Goal: Entertainment & Leisure: Browse casually

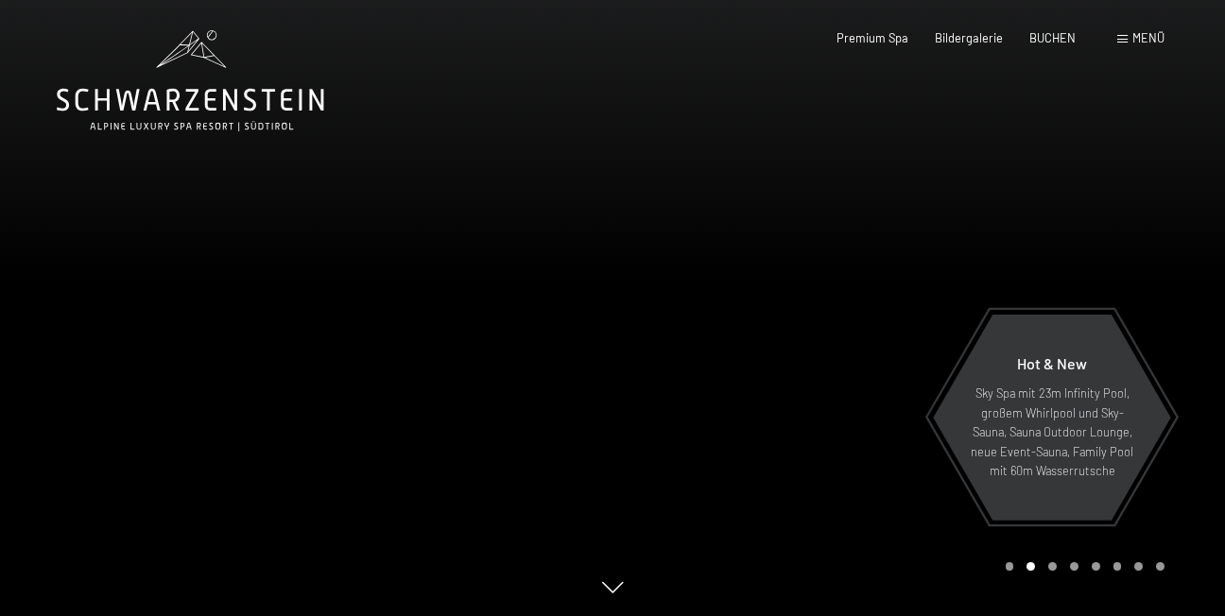
click at [1141, 36] on span "Menü" at bounding box center [1148, 37] width 32 height 15
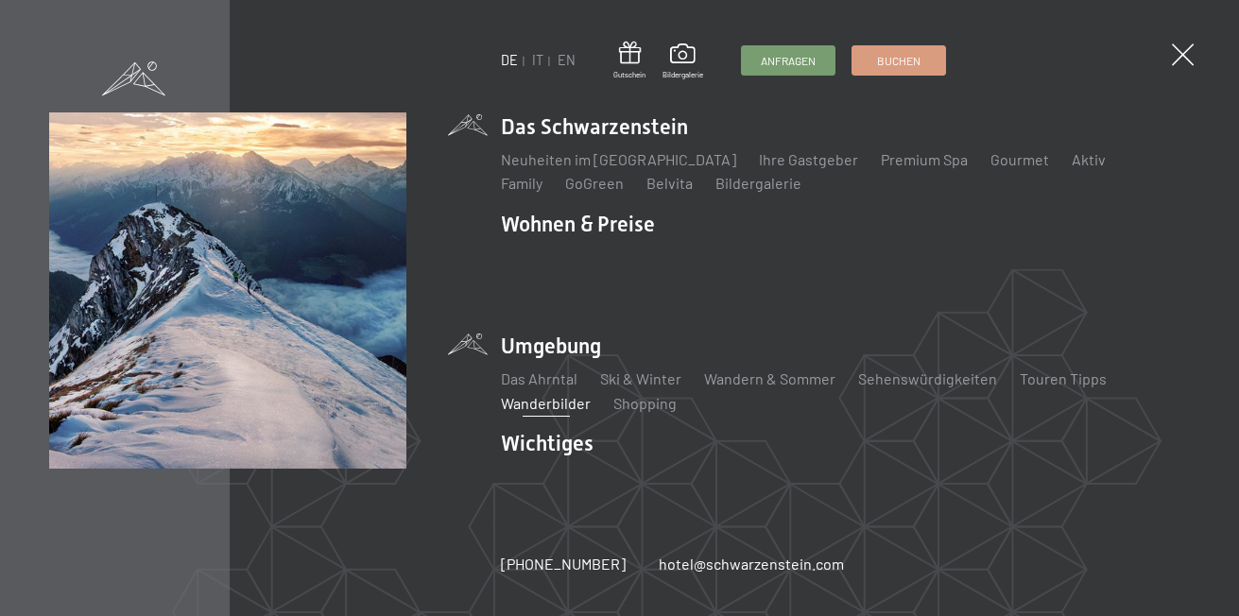
click at [538, 394] on link "Wanderbilder" at bounding box center [546, 403] width 90 height 18
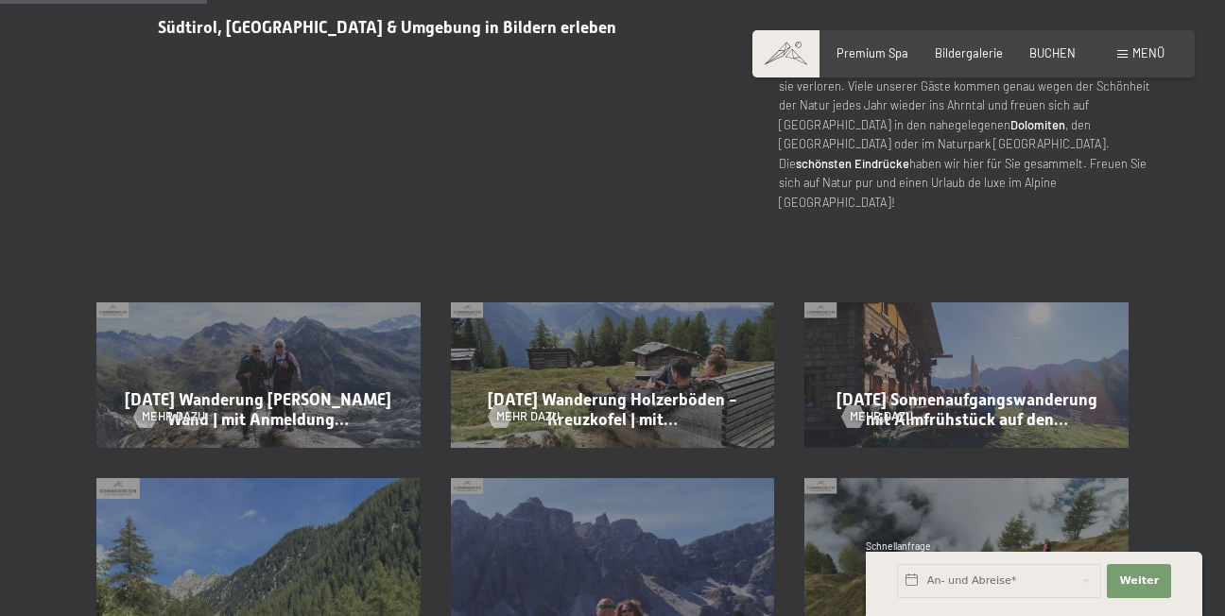
click at [209, 386] on div "Mehr dazu" at bounding box center [258, 406] width 249 height 40
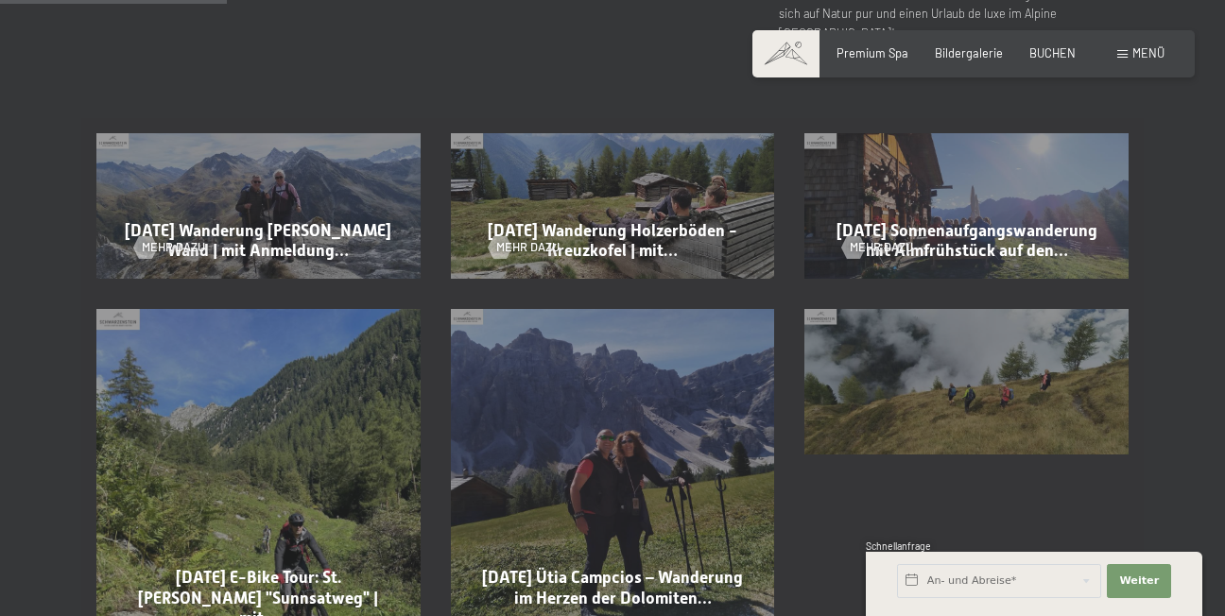
scroll to position [945, 0]
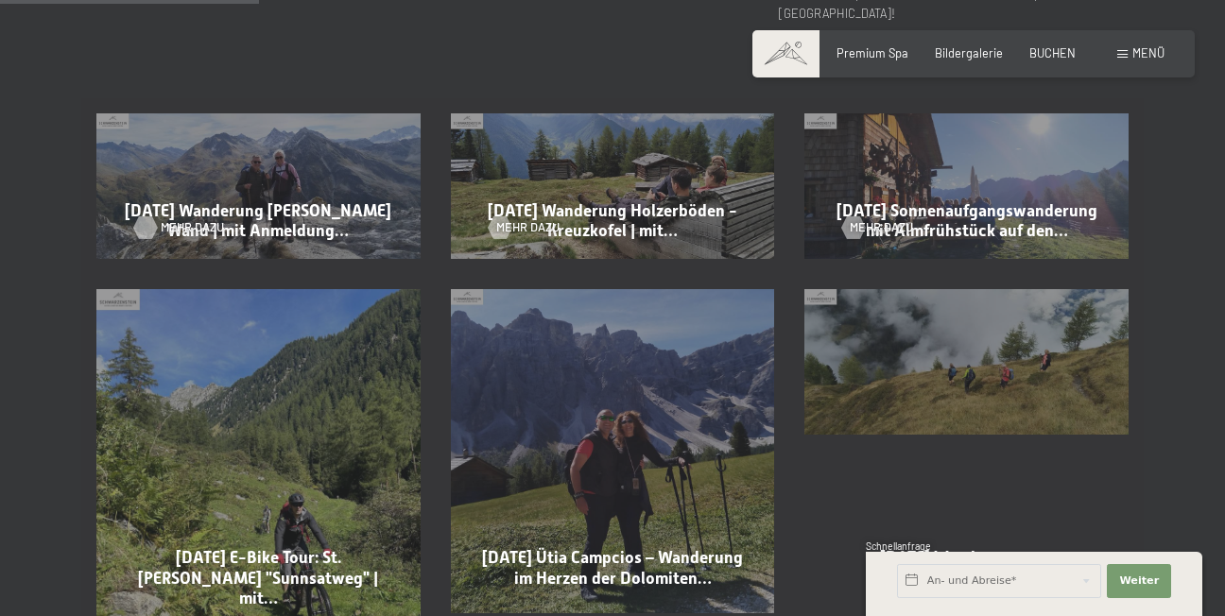
click at [152, 216] on div at bounding box center [145, 227] width 13 height 23
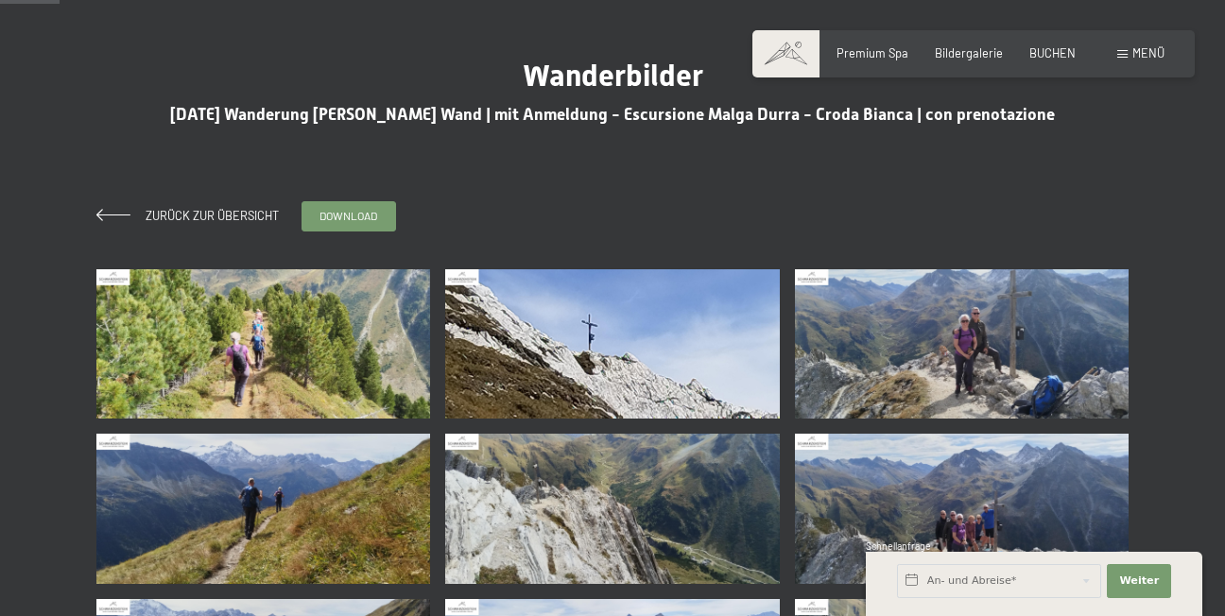
scroll to position [95, 0]
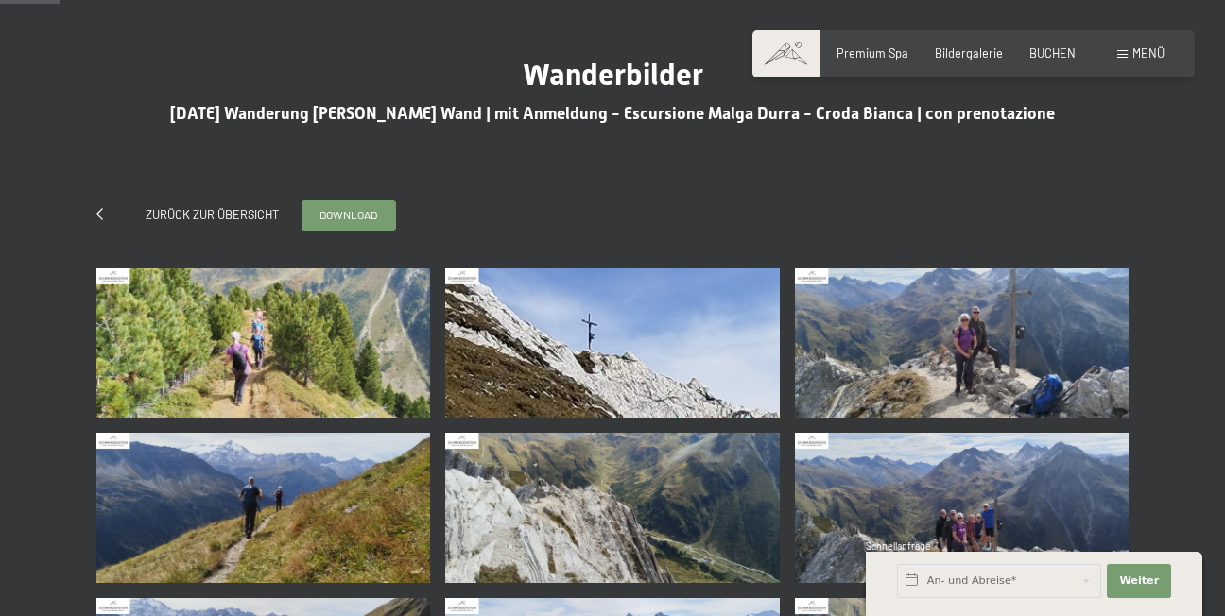
click at [244, 344] on img at bounding box center [263, 343] width 334 height 150
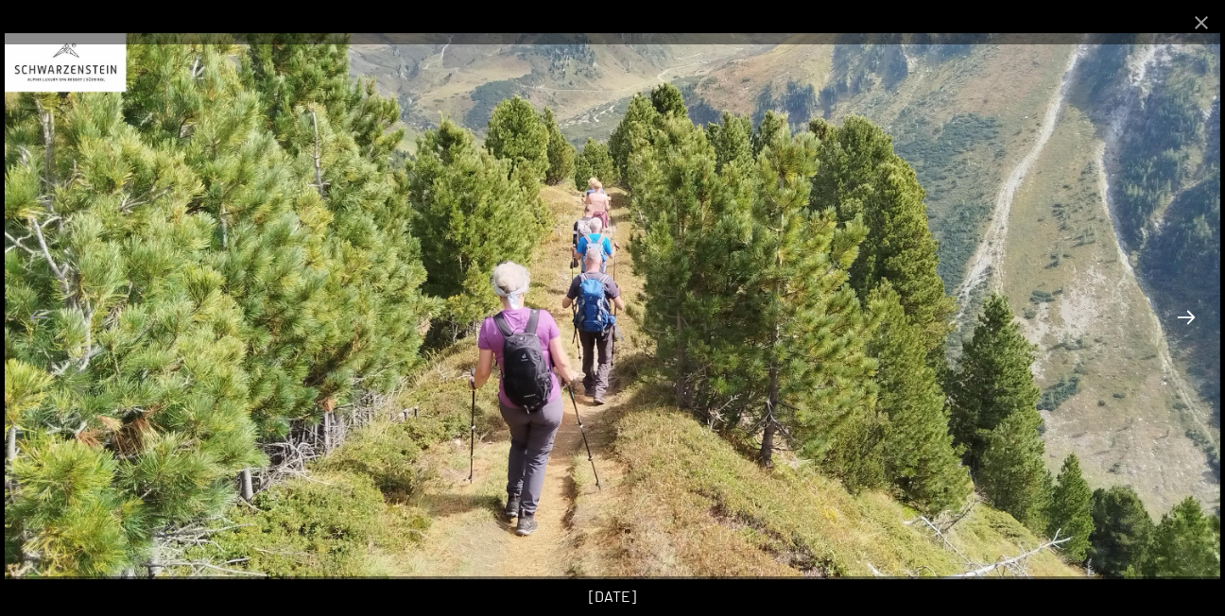
click at [1188, 318] on button "Next slide" at bounding box center [1186, 317] width 40 height 37
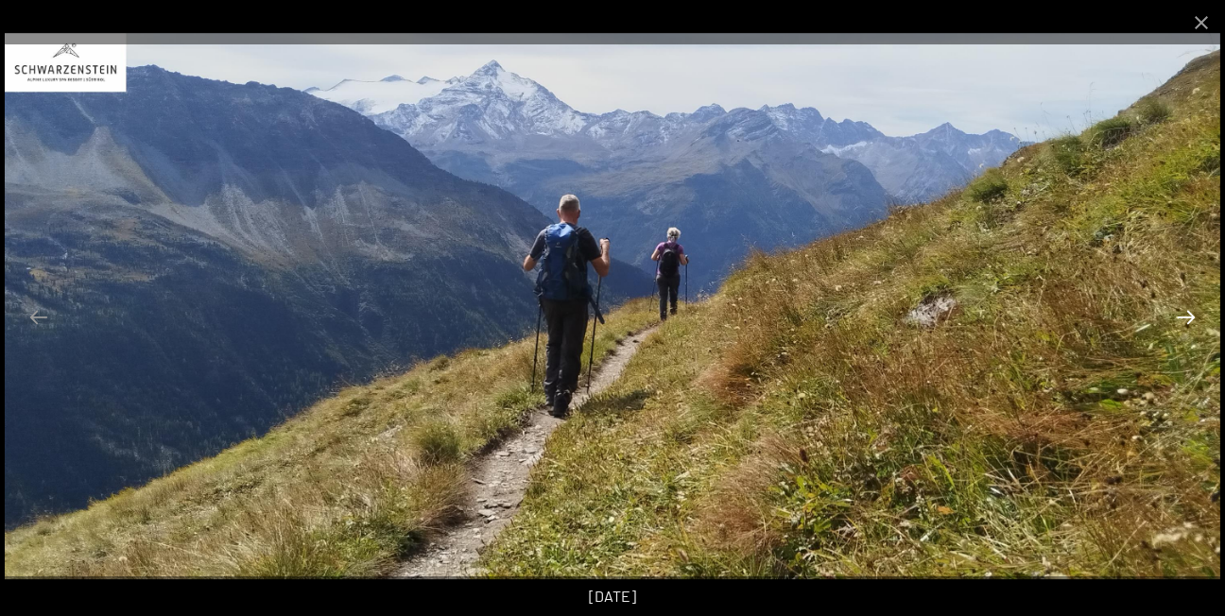
click at [1185, 318] on button "Next slide" at bounding box center [1186, 317] width 40 height 37
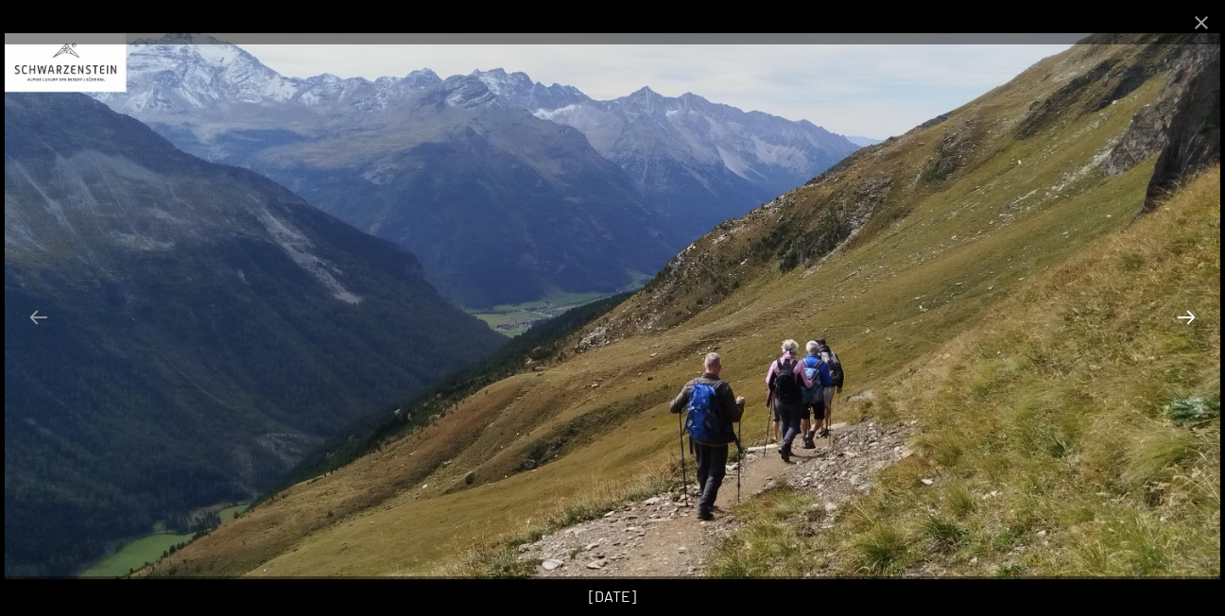
click at [1182, 318] on button "Next slide" at bounding box center [1186, 317] width 40 height 37
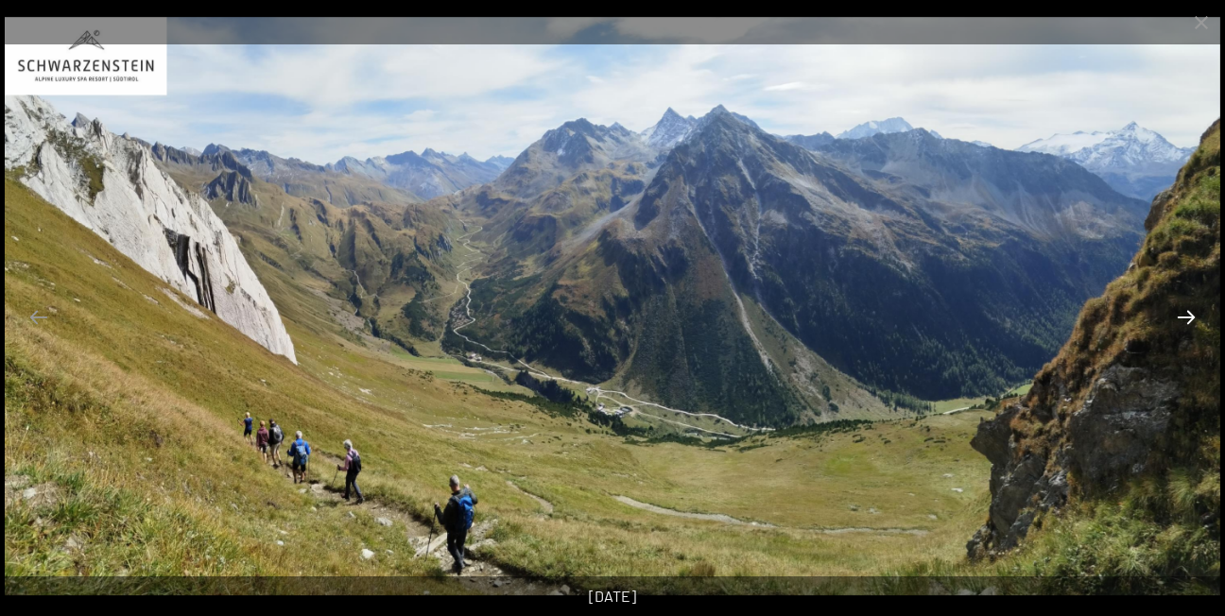
click at [1175, 324] on button "Next slide" at bounding box center [1186, 317] width 40 height 37
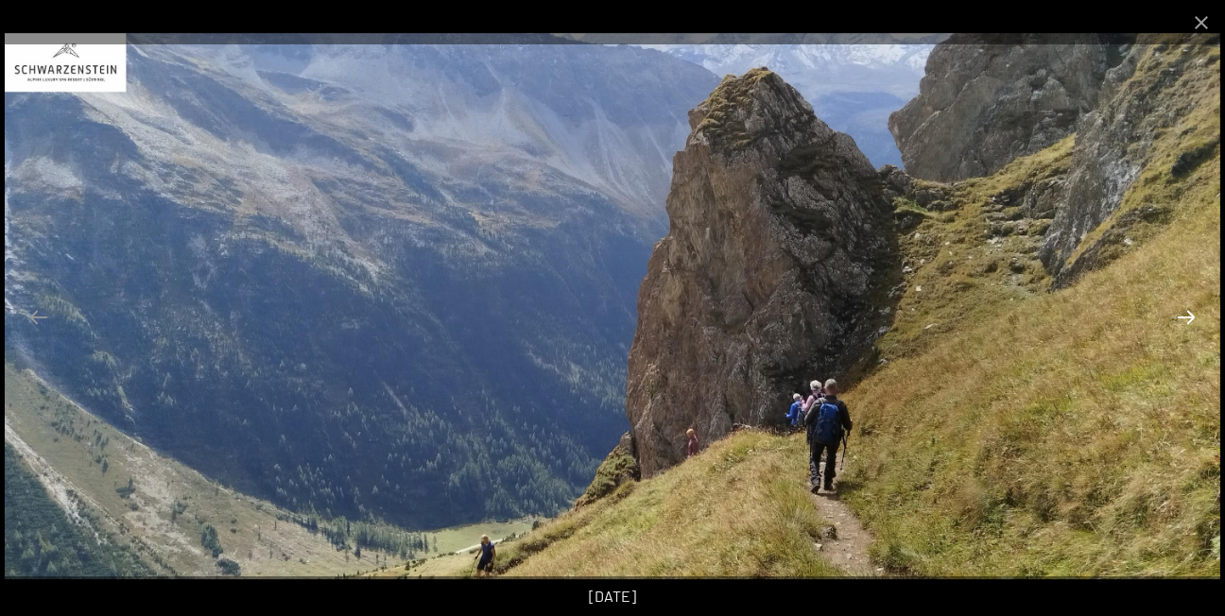
click at [1171, 329] on button "Next slide" at bounding box center [1186, 317] width 40 height 37
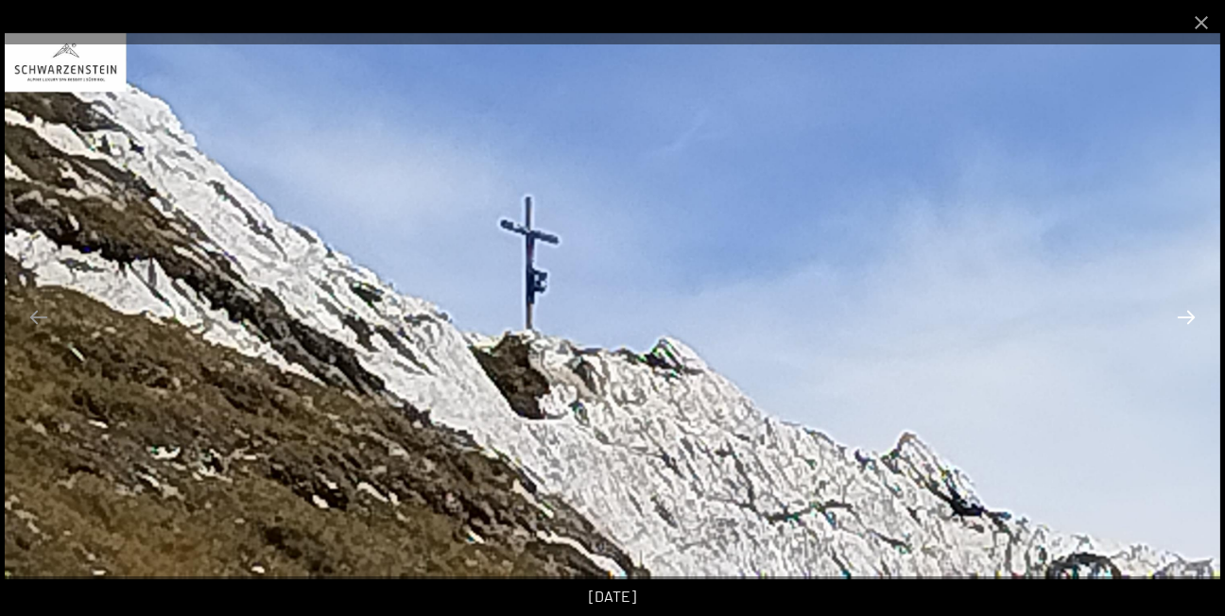
click at [1187, 312] on button "Next slide" at bounding box center [1186, 317] width 40 height 37
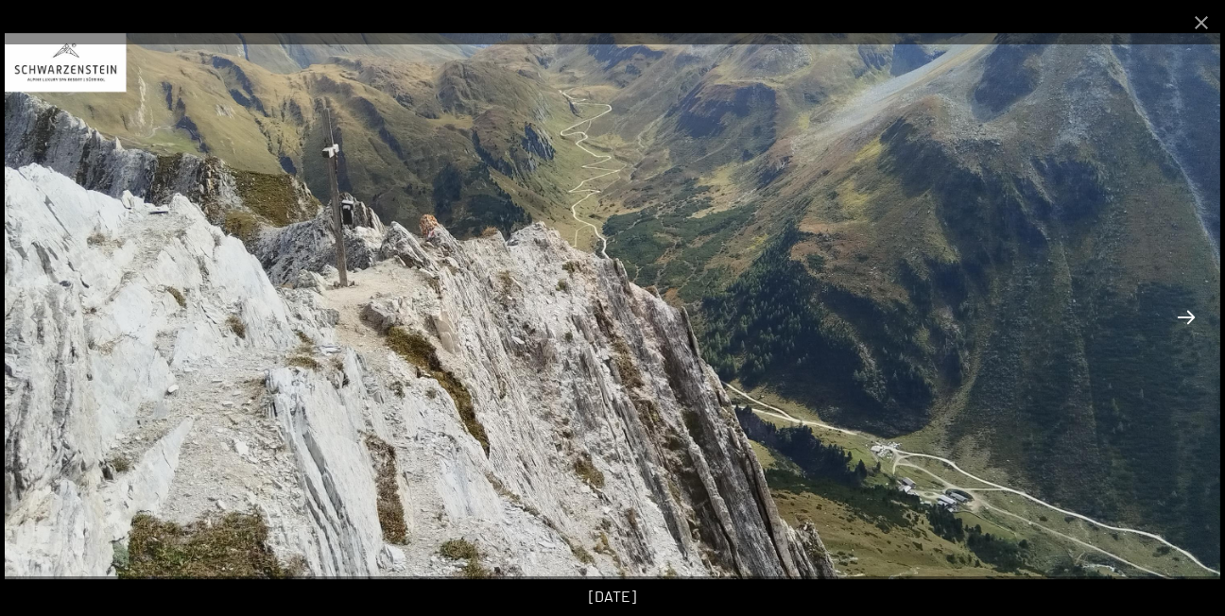
click at [1184, 317] on button "Next slide" at bounding box center [1186, 317] width 40 height 37
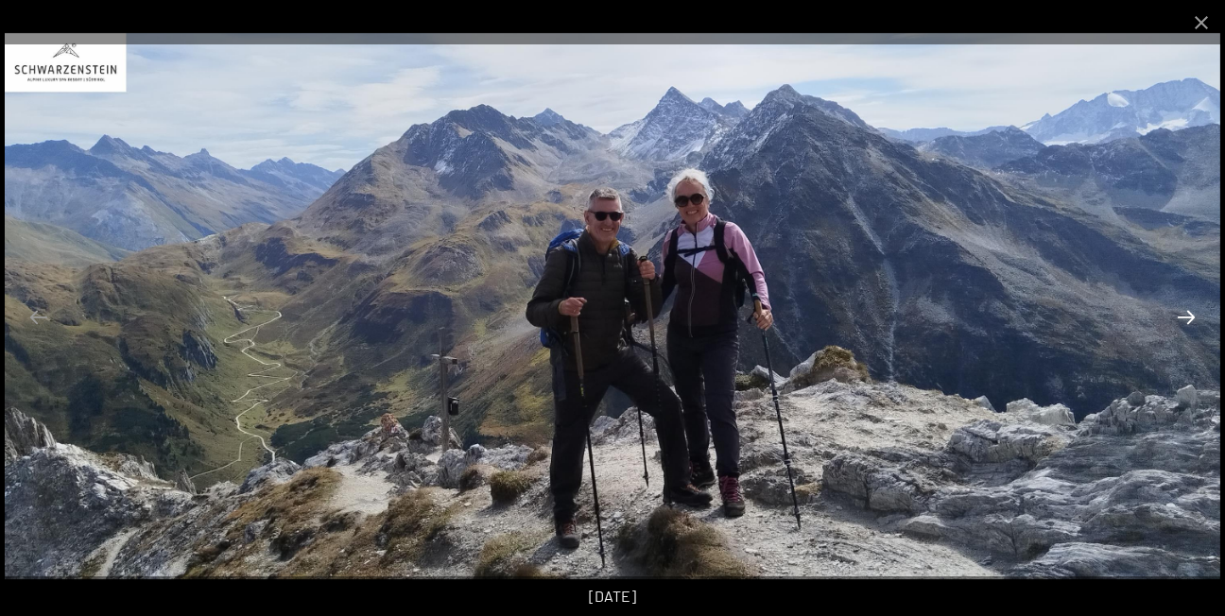
click at [1181, 319] on button "Next slide" at bounding box center [1186, 317] width 40 height 37
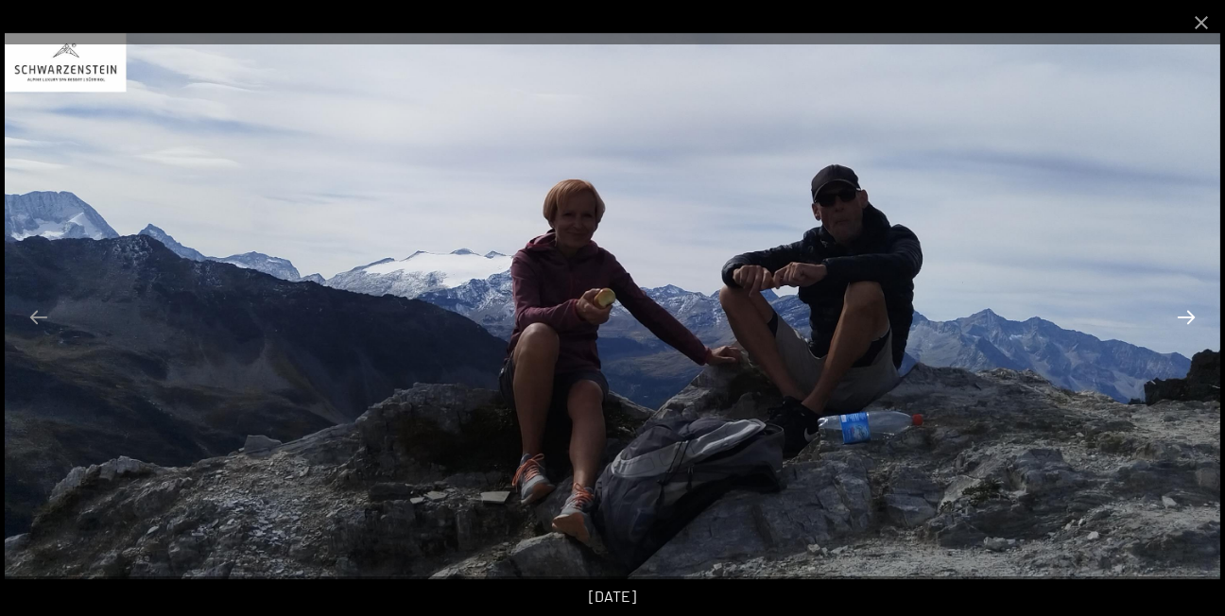
click at [1178, 321] on button "Next slide" at bounding box center [1186, 317] width 40 height 37
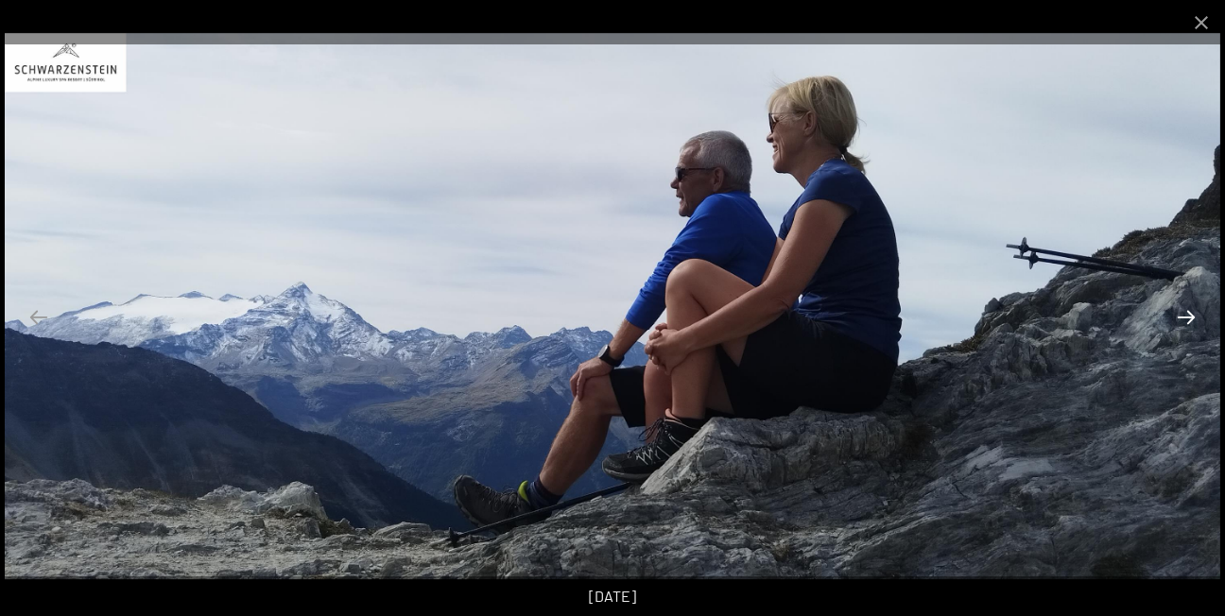
click at [1178, 319] on button "Next slide" at bounding box center [1186, 317] width 40 height 37
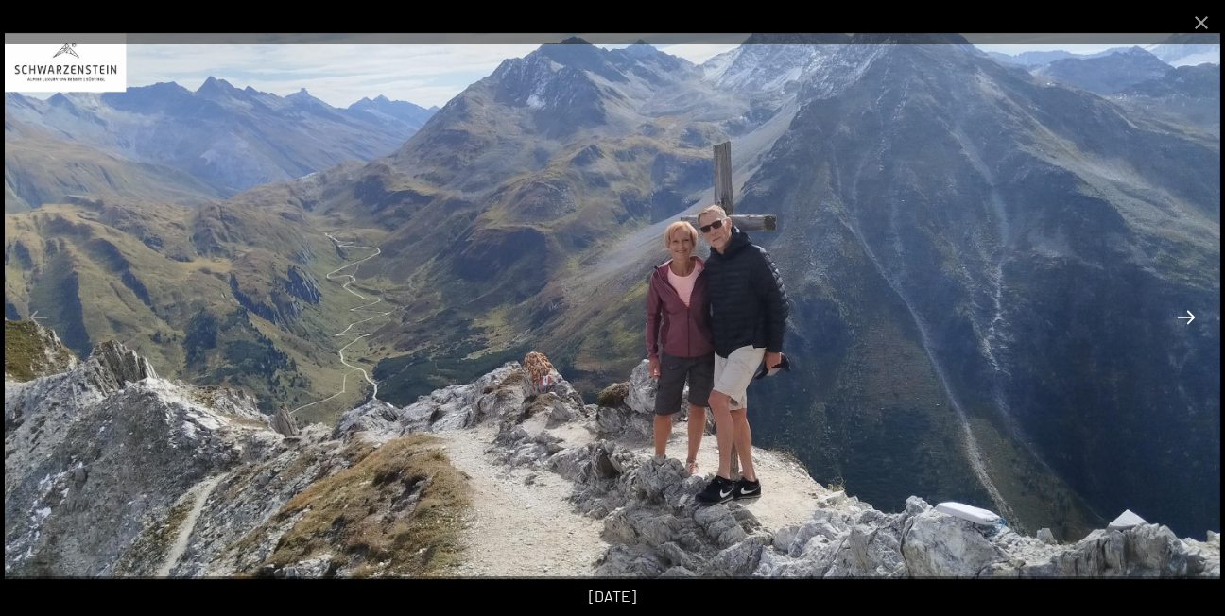
click at [1176, 325] on button "Next slide" at bounding box center [1186, 317] width 40 height 37
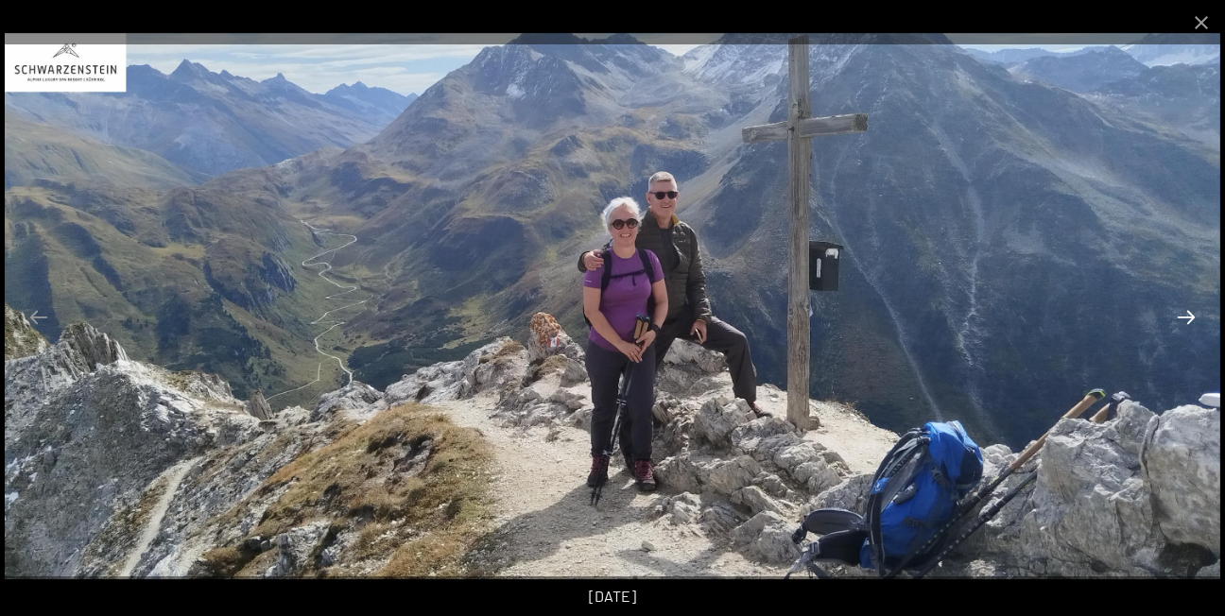
click at [1176, 325] on button "Next slide" at bounding box center [1186, 317] width 40 height 37
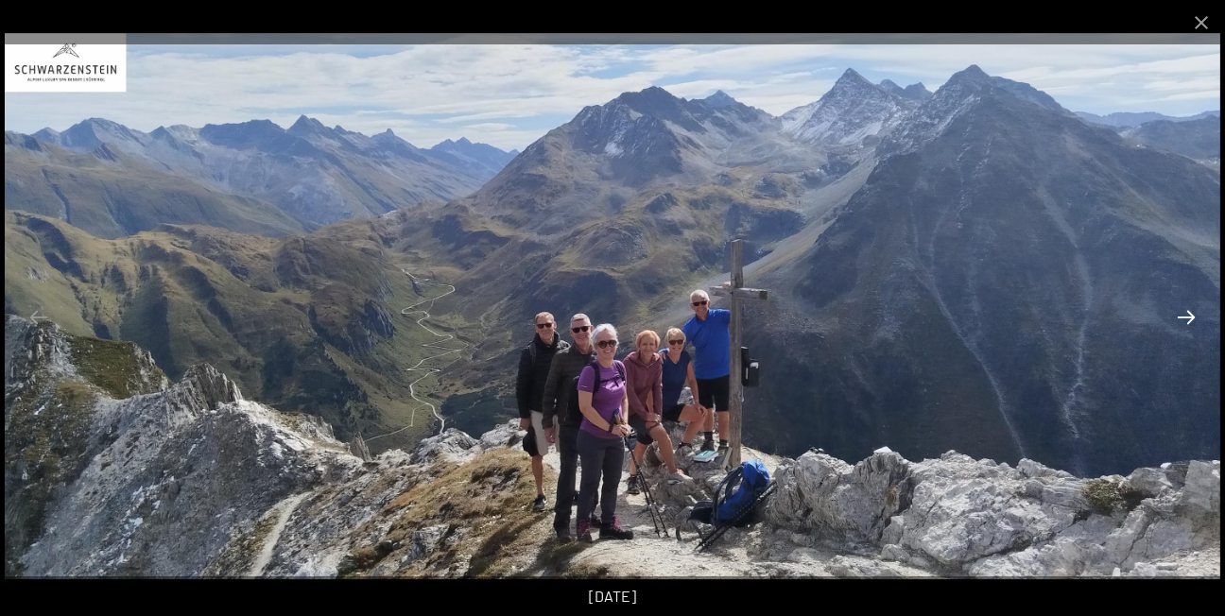
click at [1176, 325] on button "Next slide" at bounding box center [1186, 317] width 40 height 37
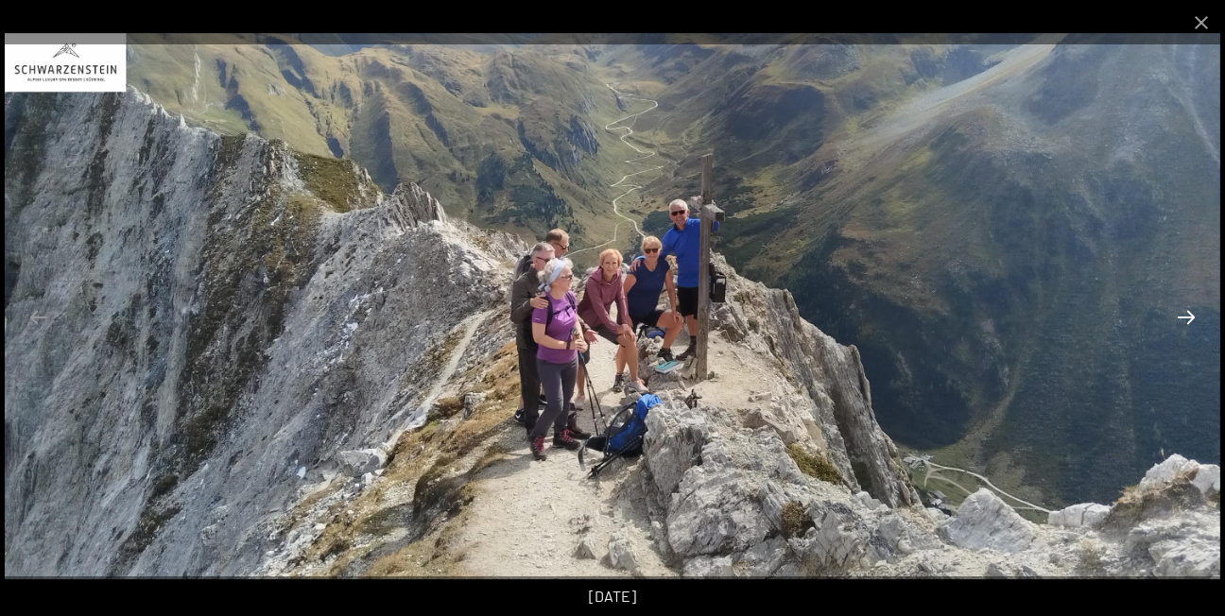
click at [1176, 325] on button "Next slide" at bounding box center [1186, 317] width 40 height 37
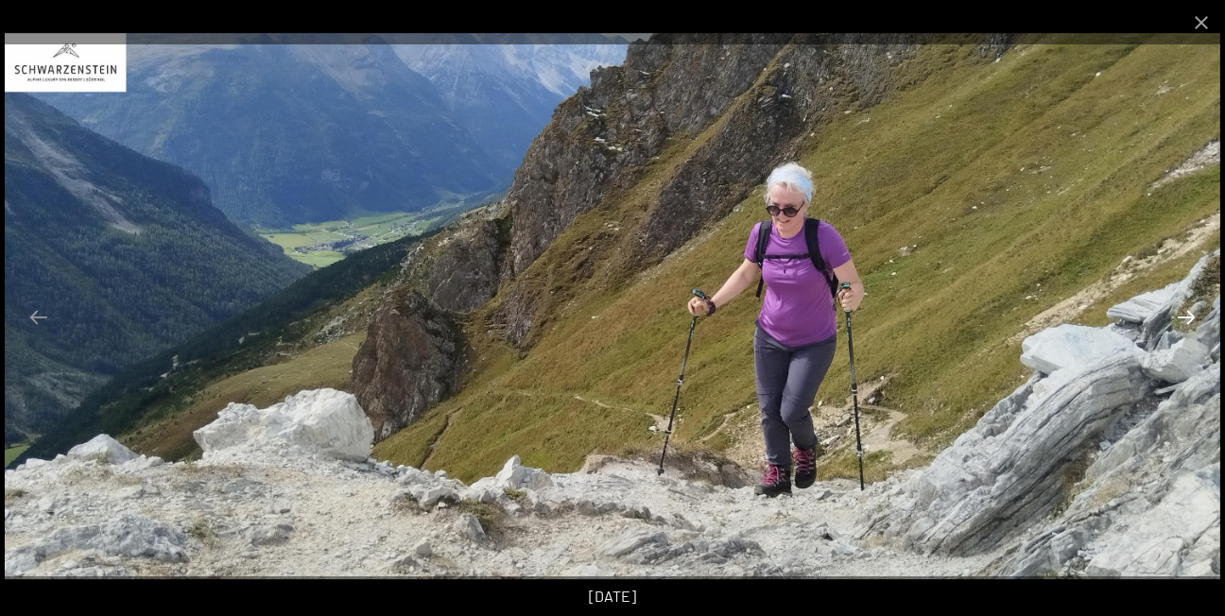
click at [1176, 325] on button "Next slide" at bounding box center [1186, 317] width 40 height 37
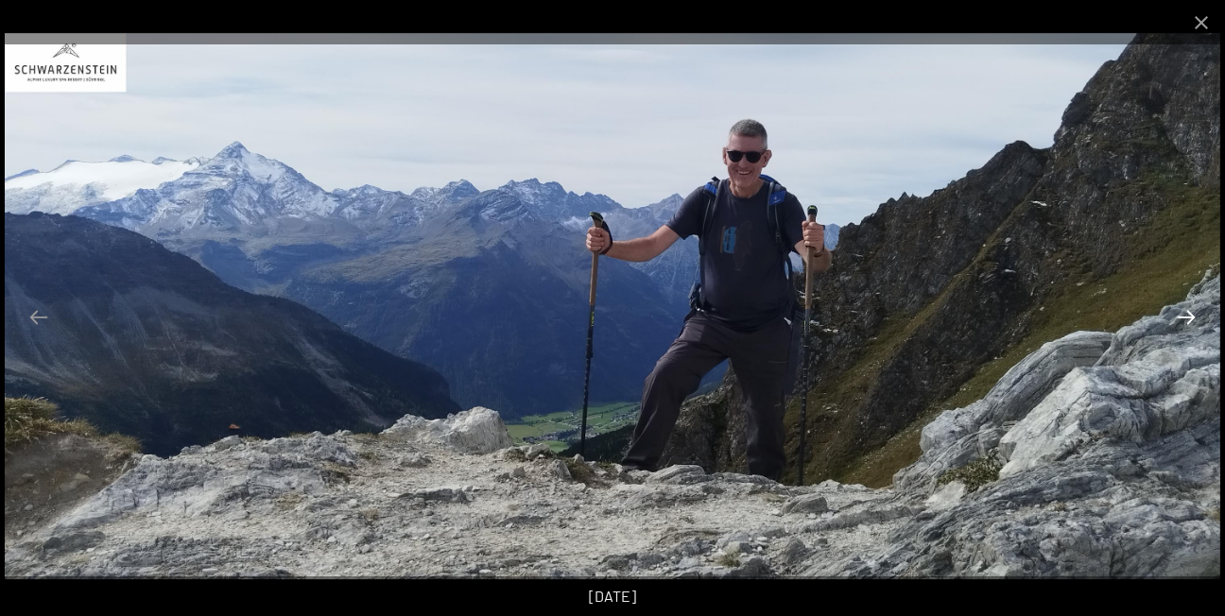
click at [1176, 325] on button "Next slide" at bounding box center [1186, 317] width 40 height 37
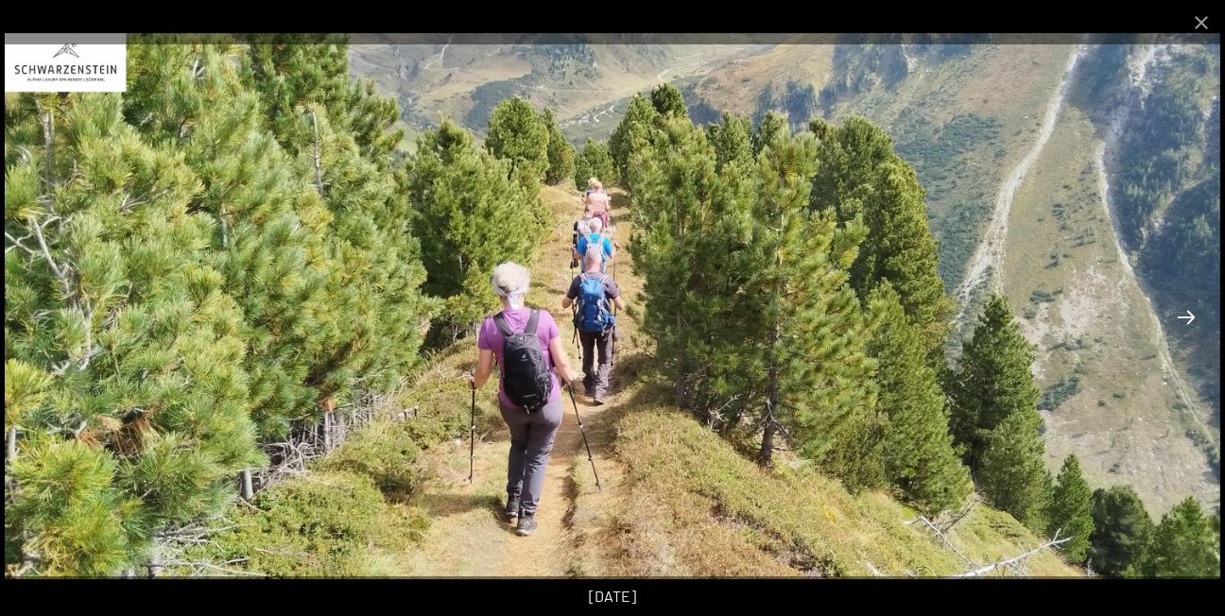
click at [1176, 325] on button "Next slide" at bounding box center [1186, 317] width 40 height 37
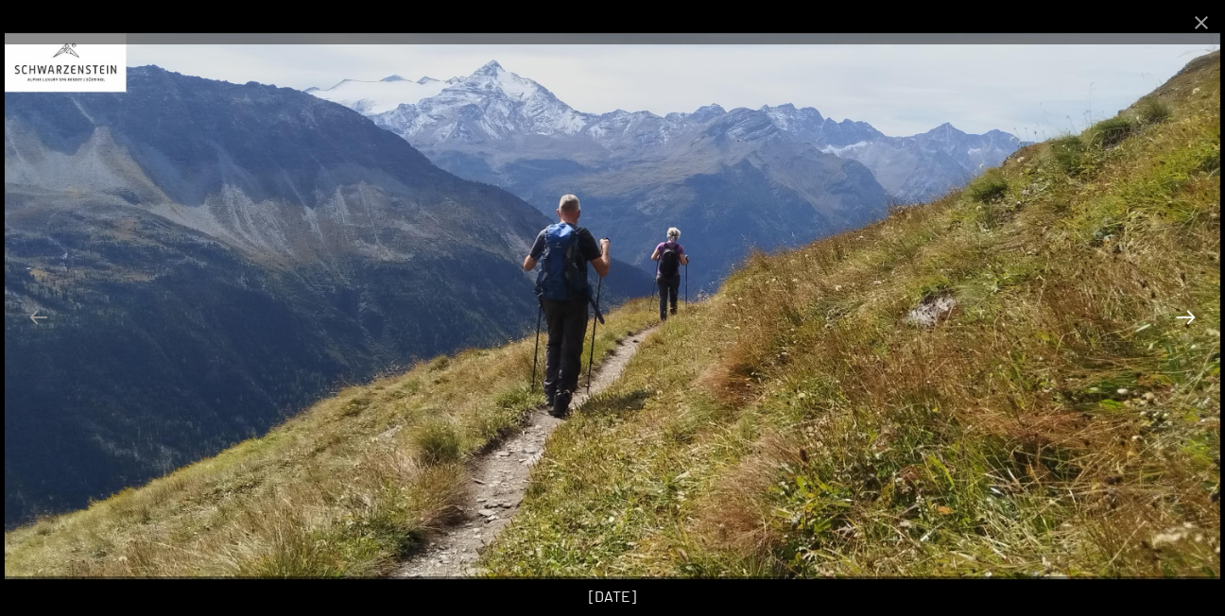
click at [1176, 325] on button "Next slide" at bounding box center [1186, 317] width 40 height 37
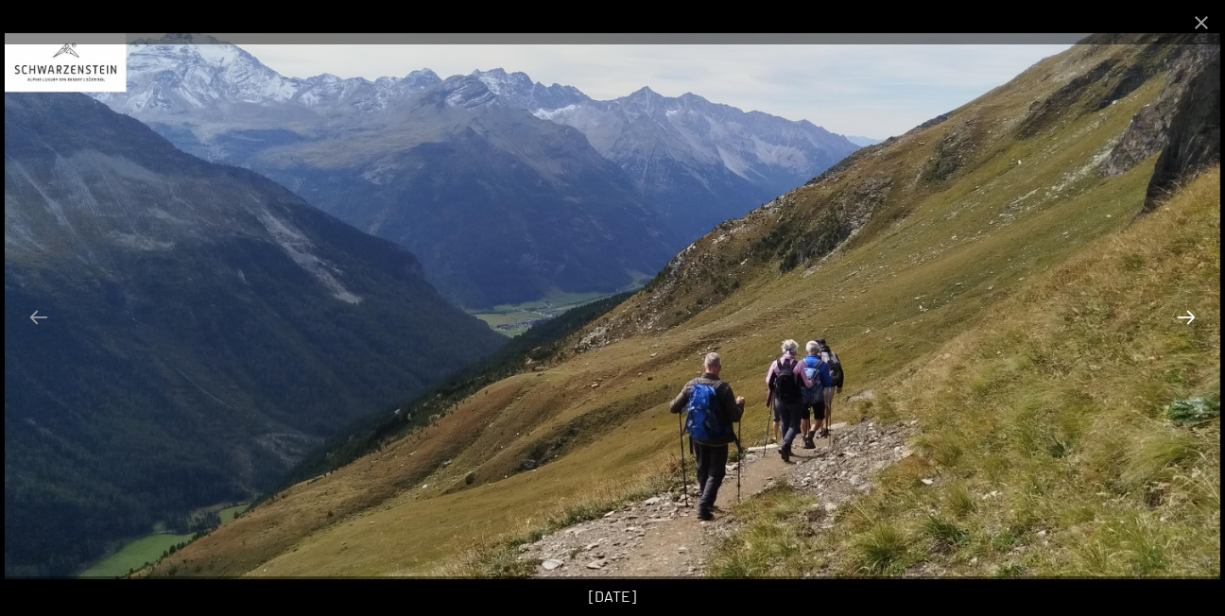
click at [1176, 325] on button "Next slide" at bounding box center [1186, 317] width 40 height 37
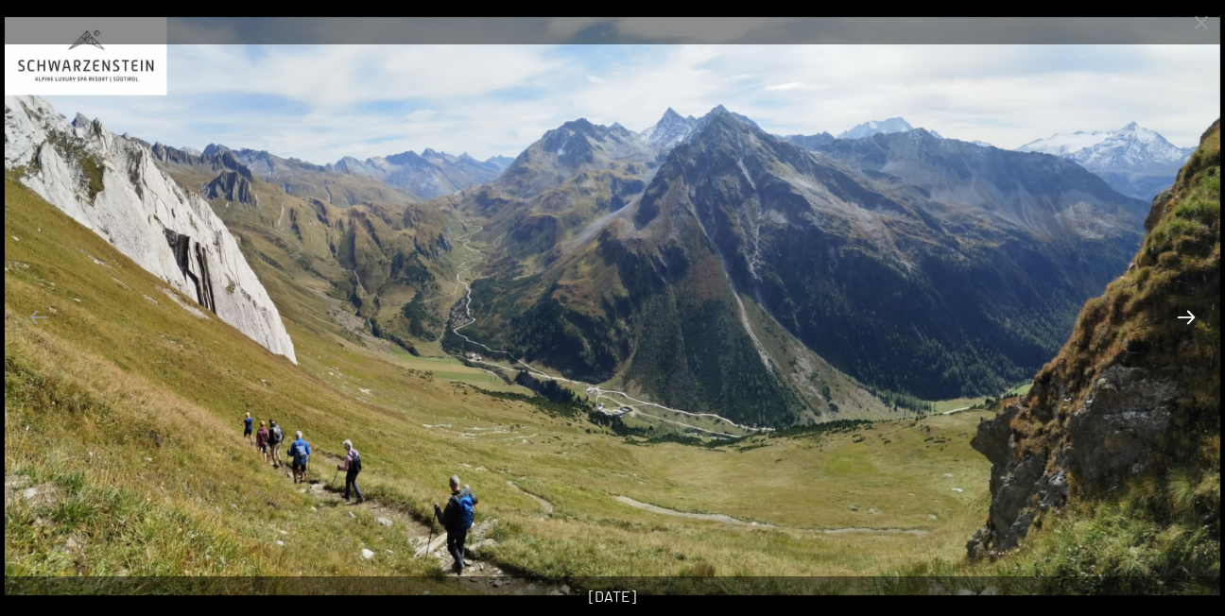
click at [1174, 330] on button "Next slide" at bounding box center [1186, 317] width 40 height 37
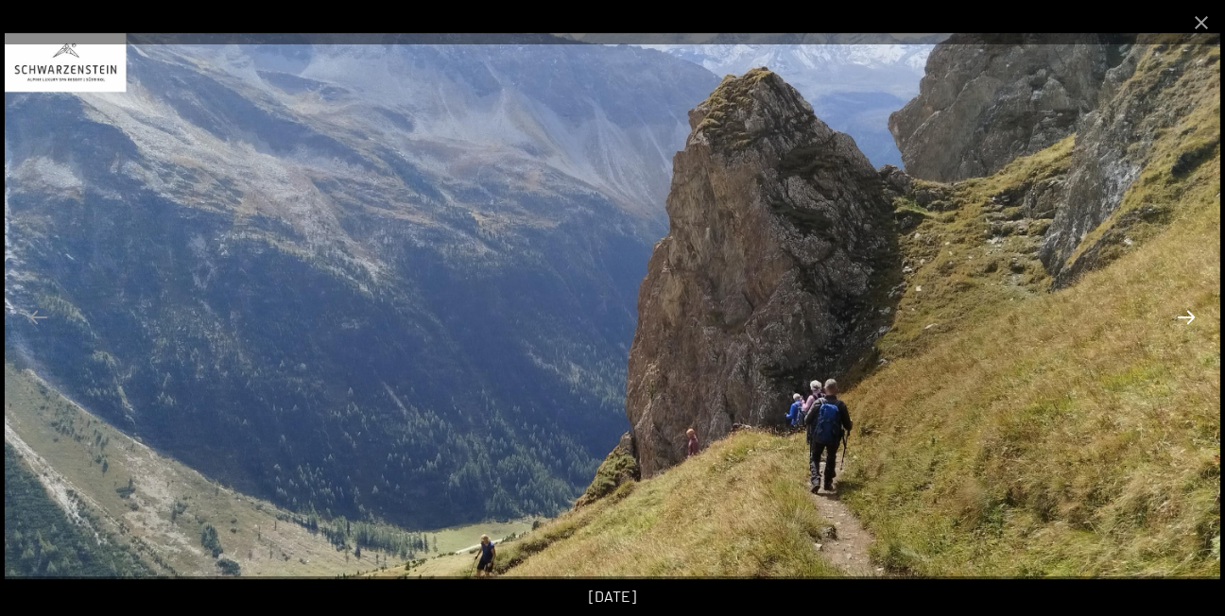
click at [1171, 307] on button "Next slide" at bounding box center [1186, 317] width 40 height 37
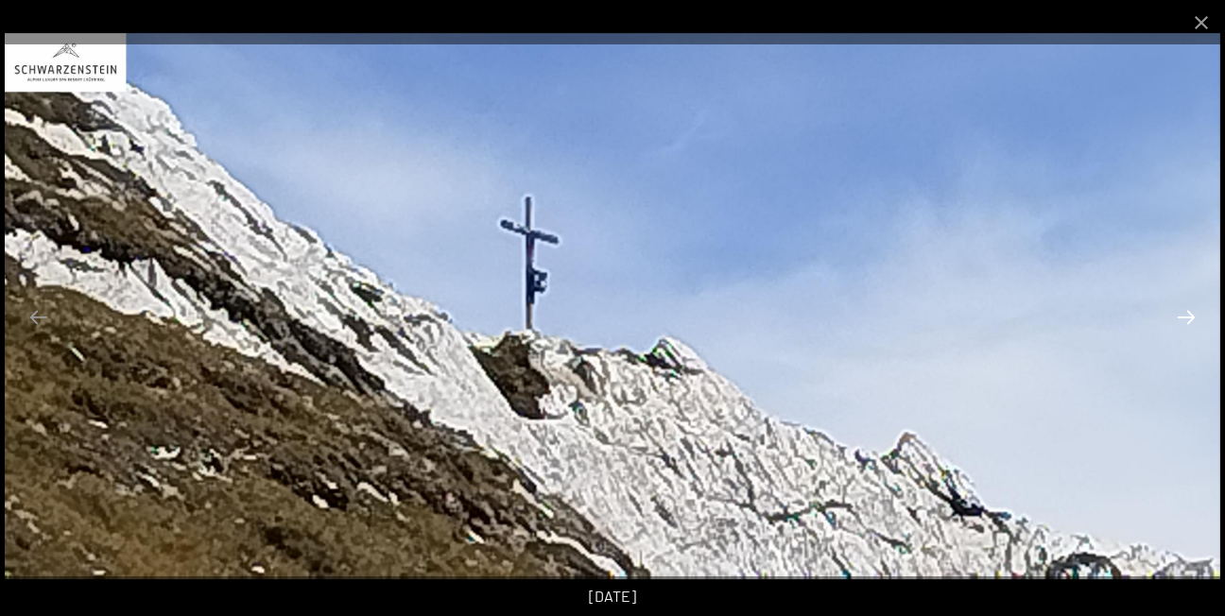
click at [1187, 308] on button "Next slide" at bounding box center [1186, 317] width 40 height 37
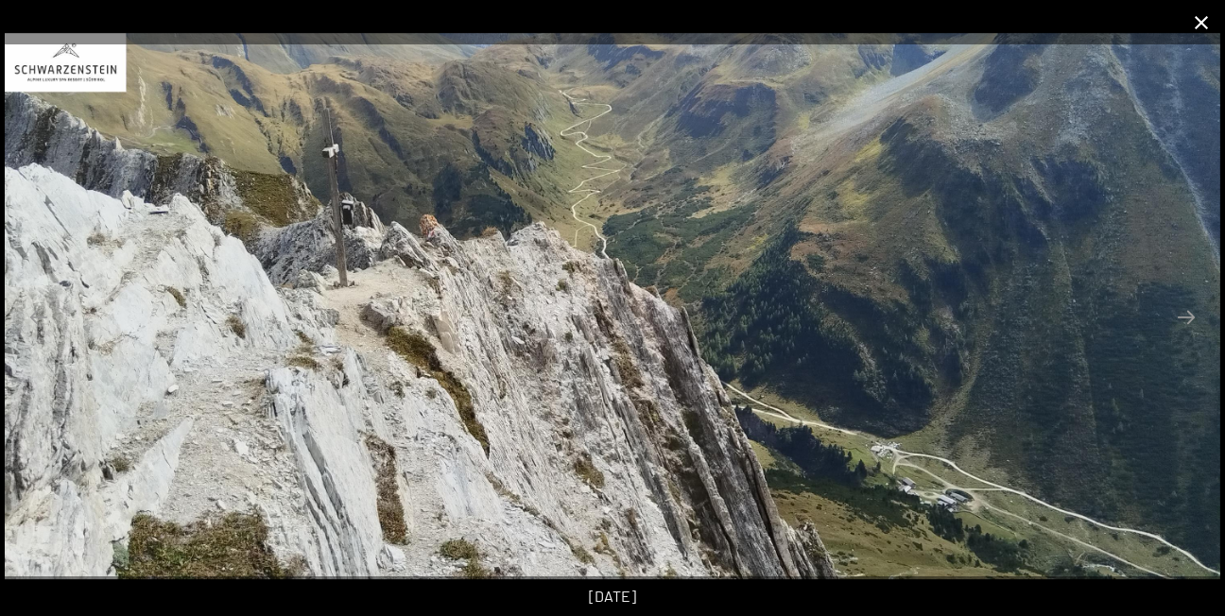
click at [1206, 20] on button "Close gallery" at bounding box center [1201, 22] width 47 height 44
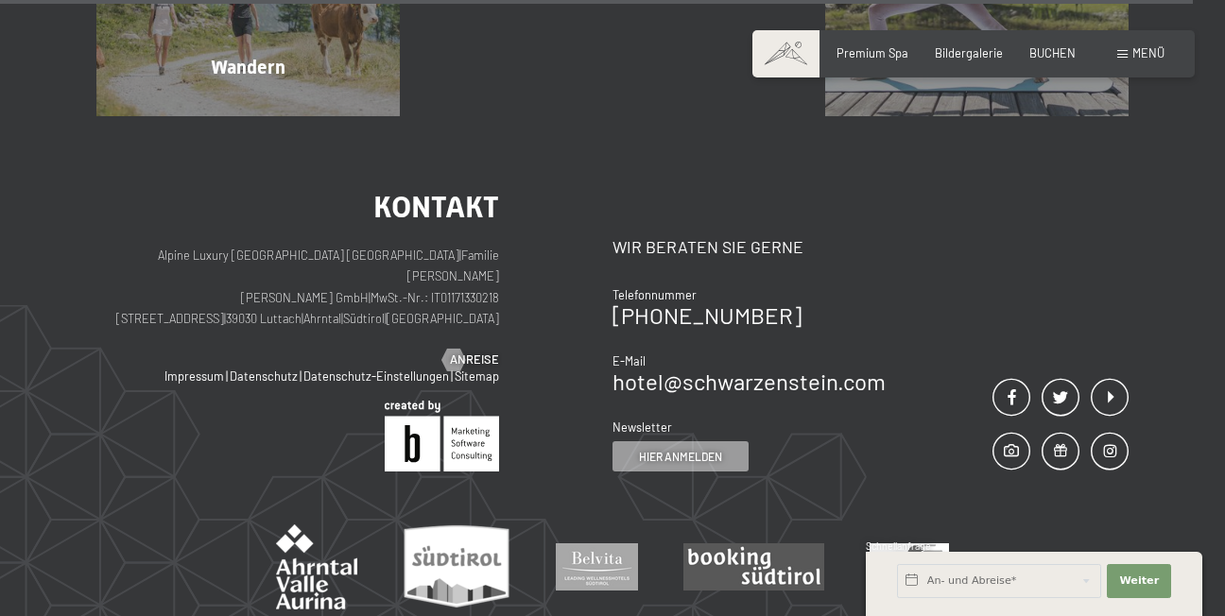
scroll to position [1934, 0]
